Goal: Task Accomplishment & Management: Use online tool/utility

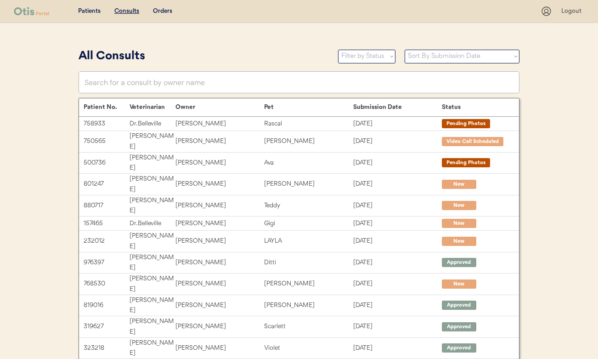
click at [514, 1] on div "Patients Consults Orders Logout" at bounding box center [299, 11] width 598 height 23
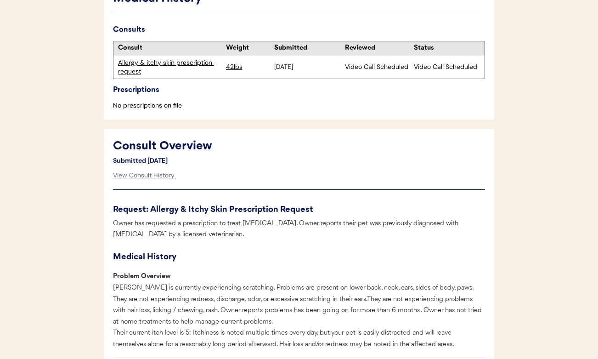
scroll to position [78, 0]
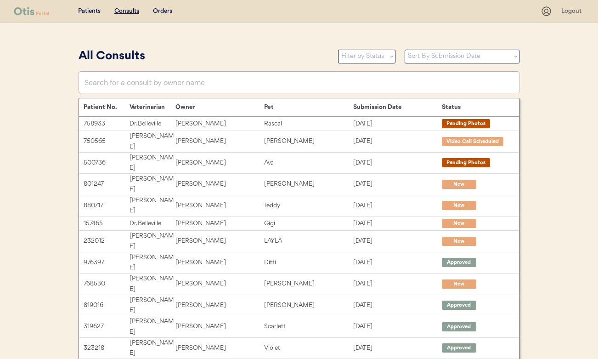
click at [123, 9] on u "Consults" at bounding box center [126, 11] width 25 height 6
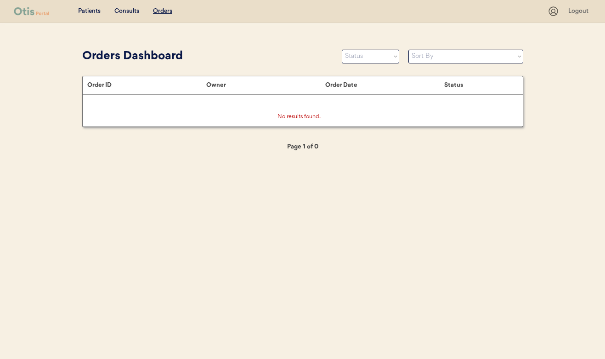
click at [127, 13] on div "Consults" at bounding box center [126, 11] width 25 height 9
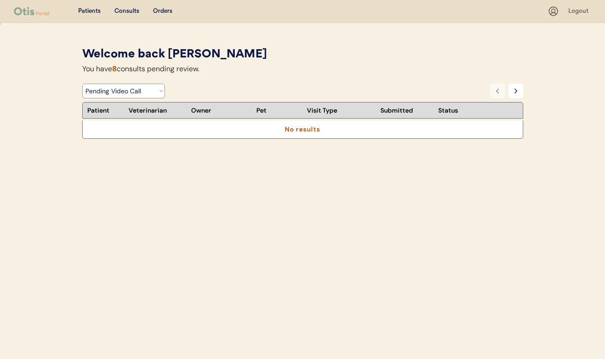
select select ""under_review""
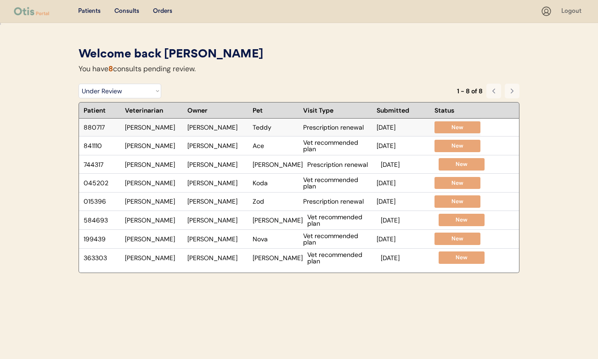
click at [280, 130] on div "880717 Dr. Perry Angie Reed Teddy Prescription renewal Oct 3, 2025 New" at bounding box center [279, 128] width 401 height 18
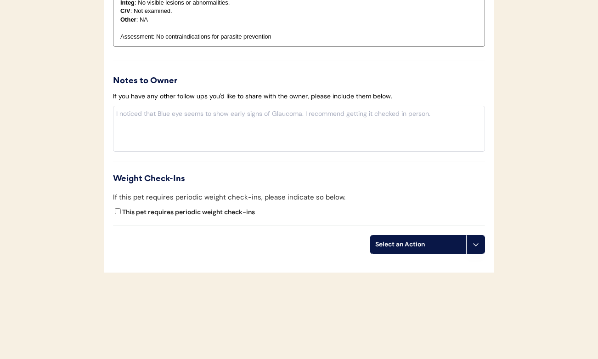
scroll to position [1082, 0]
click at [475, 244] on button at bounding box center [475, 245] width 18 height 18
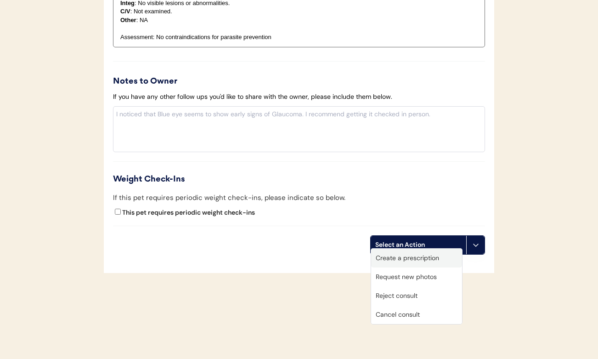
click at [432, 256] on div "Create a prescription" at bounding box center [416, 257] width 91 height 19
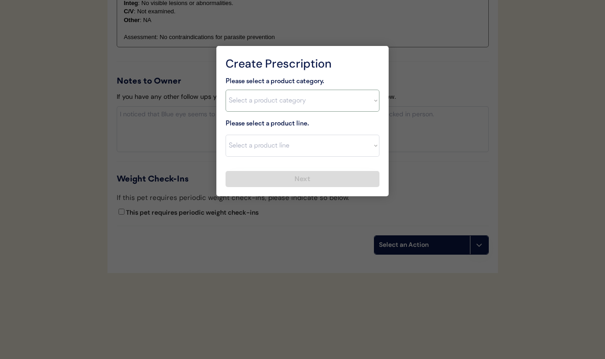
select select ""combo_[MEDICAL_DATA]_prevention""
click at [177, 168] on div at bounding box center [302, 179] width 605 height 359
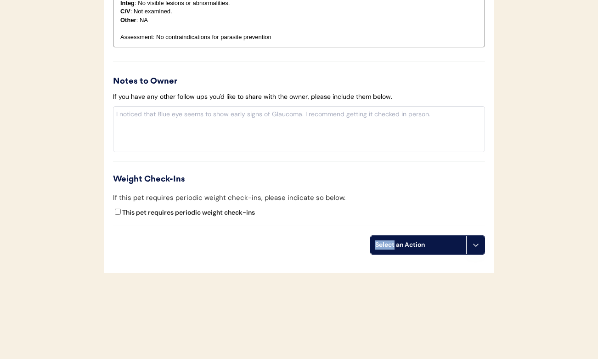
click at [394, 236] on div "Select an Action" at bounding box center [419, 245] width 96 height 18
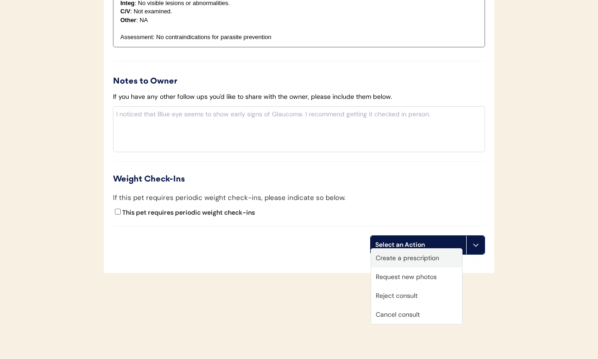
click at [398, 256] on div "Create a prescription" at bounding box center [416, 257] width 91 height 19
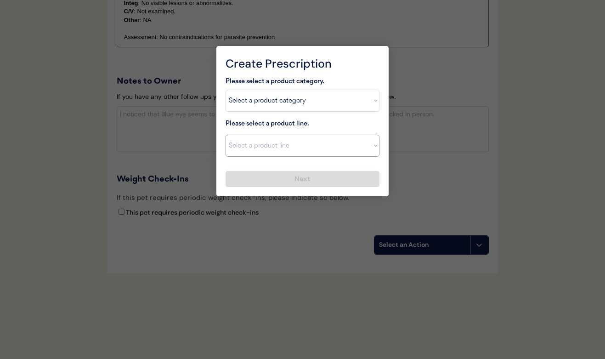
select select ""Simparica Trio (3 Month)""
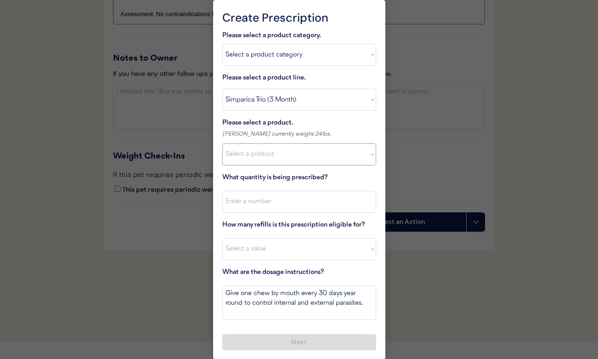
scroll to position [1105, 0]
select select ""1348695171700984260__LOOKUP__1729614513604x990452822513165700""
click at [283, 202] on input "input" at bounding box center [299, 202] width 154 height 22
type input "2"
type input "1"
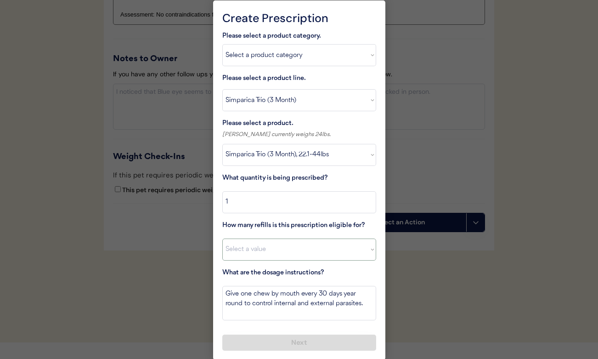
select select "3"
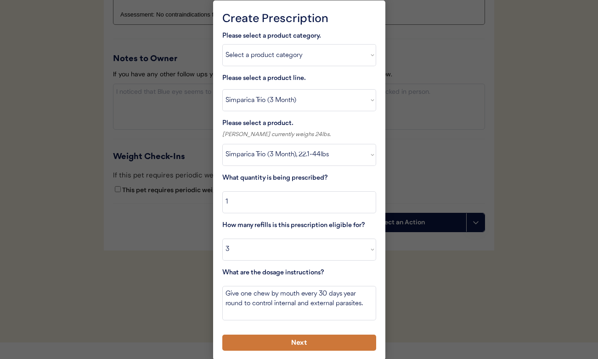
click at [312, 341] on button "Next" at bounding box center [299, 342] width 154 height 16
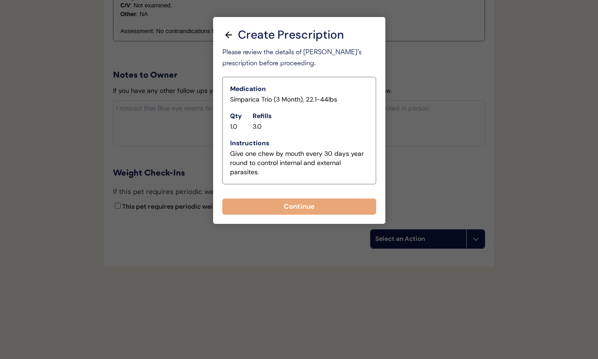
scroll to position [1082, 0]
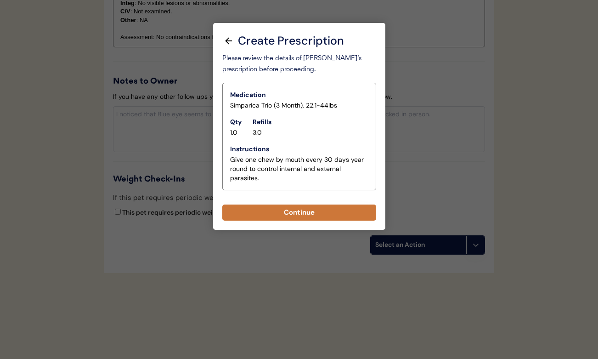
click at [282, 208] on button "Continue" at bounding box center [299, 212] width 154 height 16
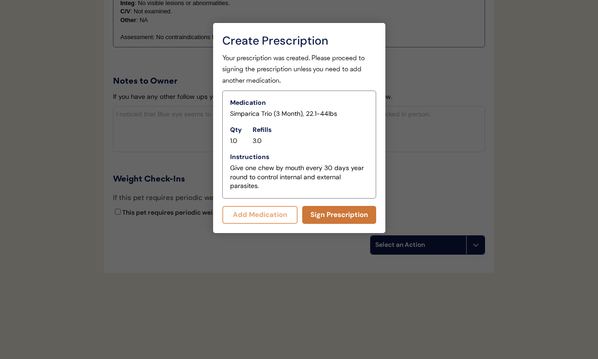
click at [316, 214] on button "Sign Prescription" at bounding box center [339, 215] width 74 height 18
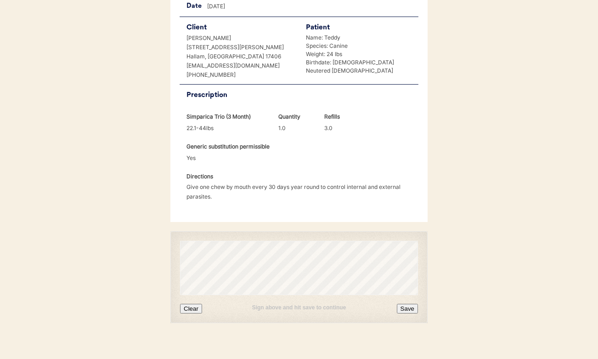
scroll to position [203, 0]
click at [193, 304] on button "Clear" at bounding box center [191, 309] width 22 height 10
click at [404, 304] on button "Save" at bounding box center [407, 309] width 21 height 10
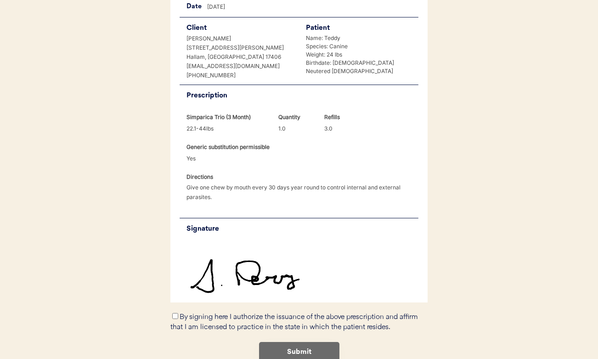
click at [173, 313] on input "By signing here I authorize the issuance of the above prescription and affirm t…" at bounding box center [175, 316] width 6 height 6
checkbox input "true"
click at [310, 342] on button "Submit" at bounding box center [299, 352] width 80 height 21
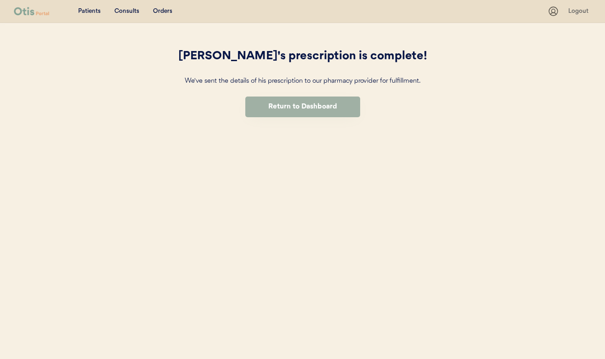
click at [288, 107] on button "Return to Dashboard" at bounding box center [302, 106] width 115 height 21
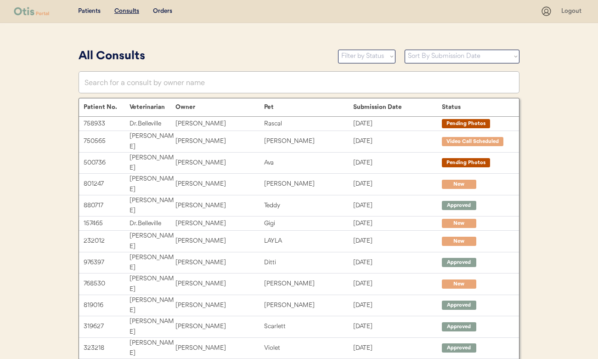
click at [122, 8] on u "Consults" at bounding box center [126, 11] width 25 height 6
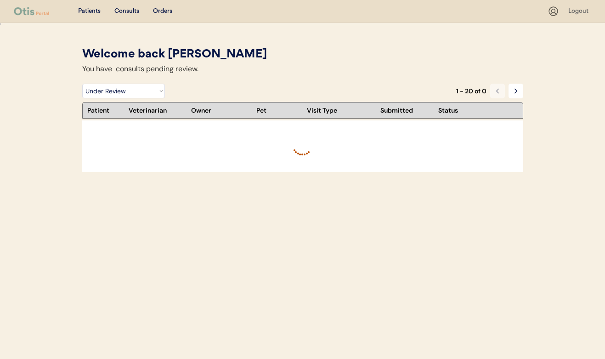
select select ""under_review""
